Goal: Transaction & Acquisition: Purchase product/service

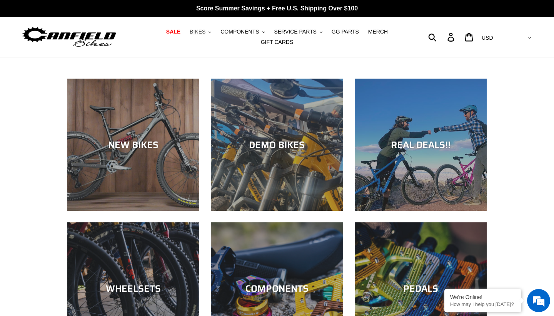
click at [205, 34] on span "BIKES" at bounding box center [198, 31] width 16 height 7
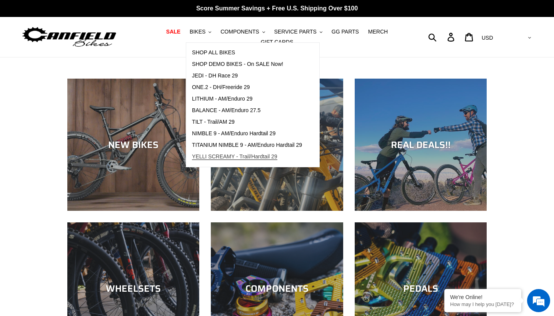
click at [268, 158] on span "YELLI SCREAMY - Trail/Hardtail 29" at bounding box center [234, 156] width 85 height 7
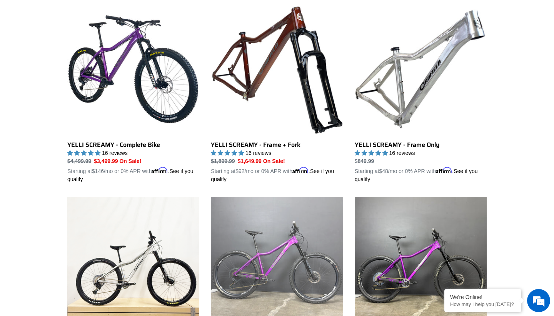
scroll to position [223, 0]
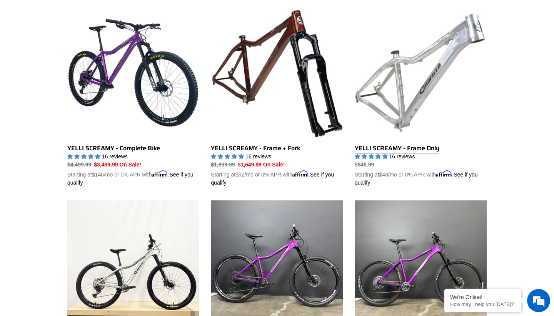
click at [433, 78] on link "YELLI SCREAMY - Frame Only" at bounding box center [421, 97] width 132 height 180
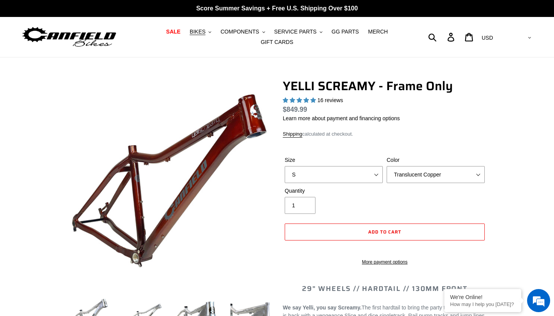
select select "highest-rating"
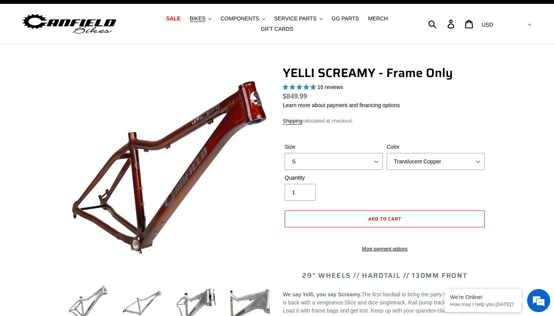
scroll to position [23, 0]
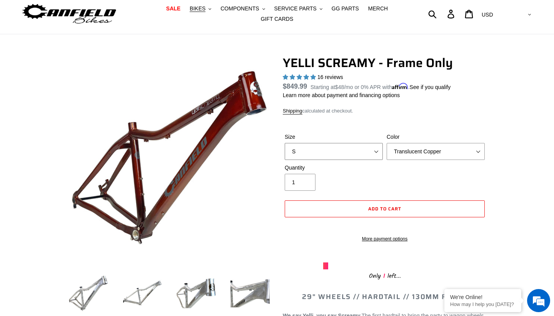
select select "XL"
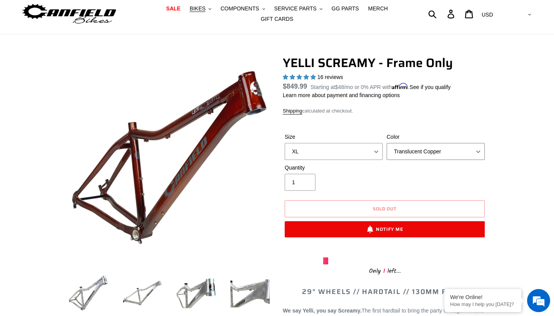
select select "Raw"
